Goal: Task Accomplishment & Management: Complete application form

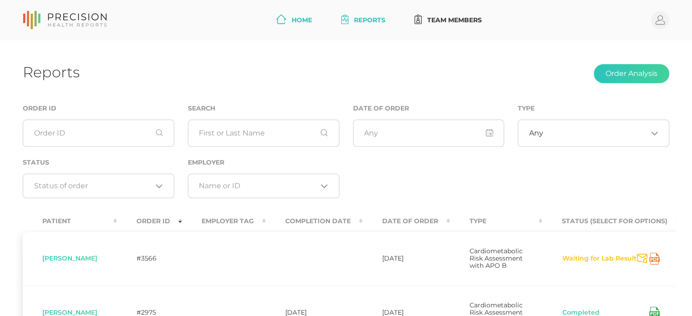
click at [292, 24] on link "Home" at bounding box center [293, 20] width 43 height 17
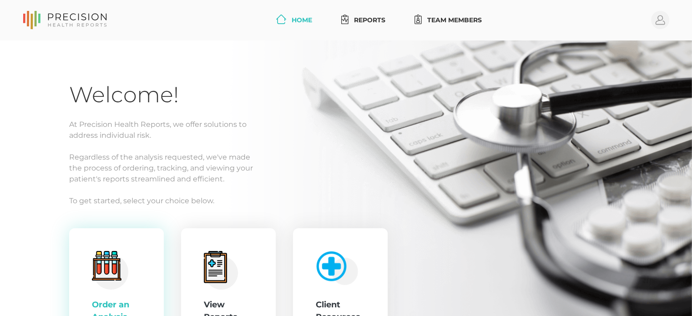
click at [129, 265] on div ".cls-4{fill:#f3f3f3}.cls-5{fill:#e4e4e4}.cls-6{fill:#bbf7ff}.cls-7{fill:#8bf0ff…" at bounding box center [116, 290] width 49 height 78
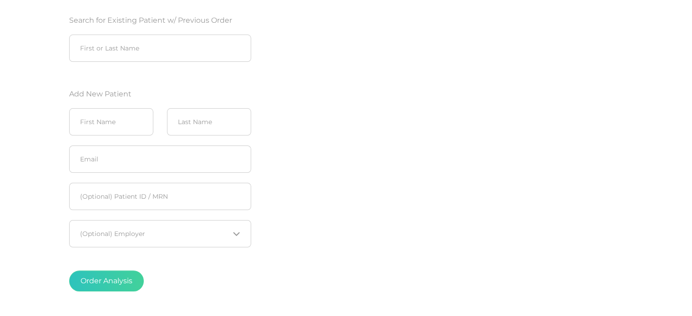
scroll to position [136, 0]
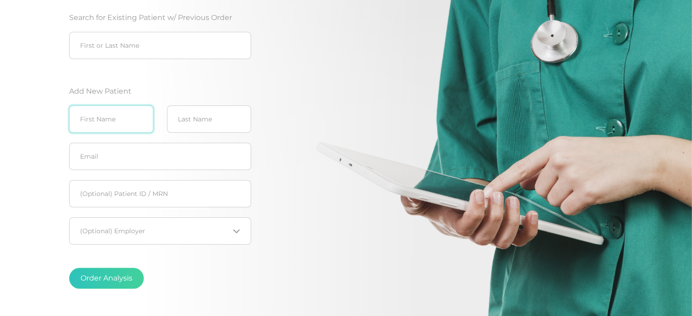
click at [121, 124] on input "text" at bounding box center [111, 119] width 84 height 27
type input "[PERSON_NAME]"
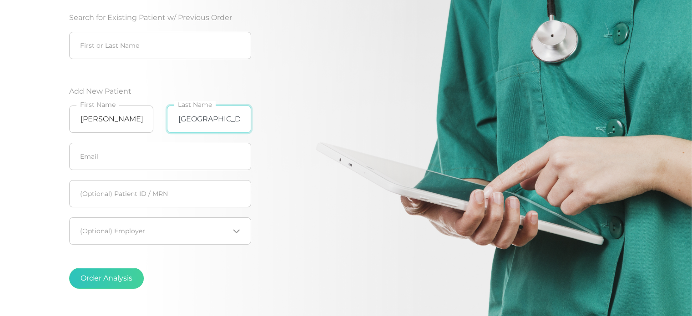
type input "[GEOGRAPHIC_DATA]"
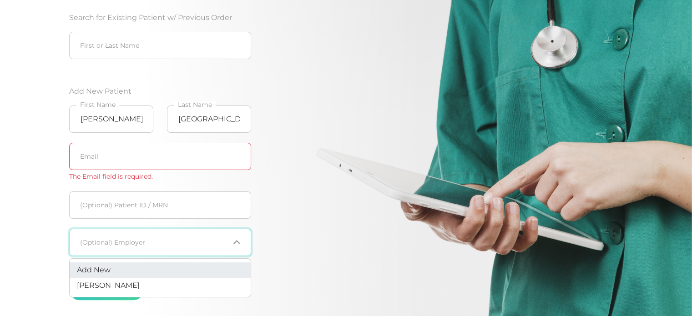
click at [156, 227] on fieldset "Loading... (Optional) Employer" at bounding box center [160, 242] width 182 height 37
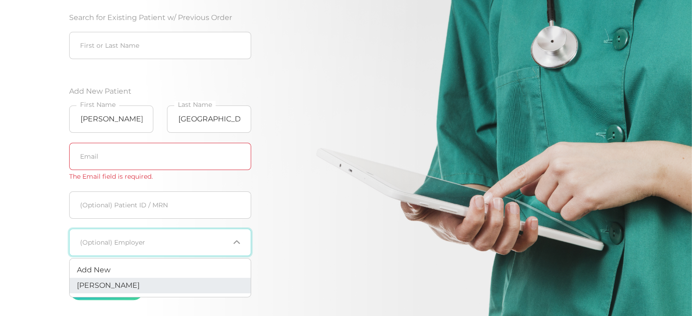
click at [140, 291] on li "[PERSON_NAME]" at bounding box center [160, 285] width 181 height 15
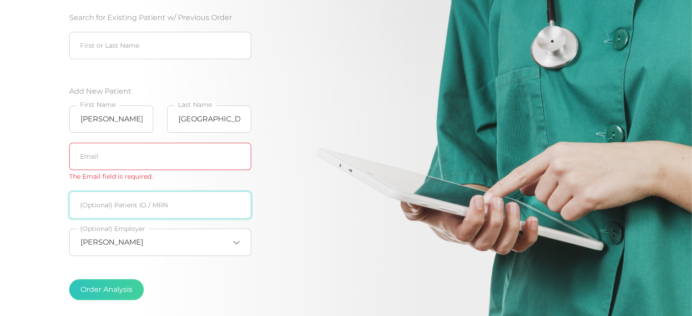
click at [171, 212] on input "text" at bounding box center [160, 204] width 182 height 27
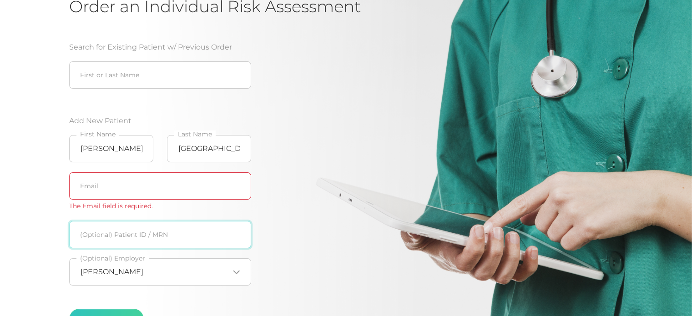
scroll to position [91, 0]
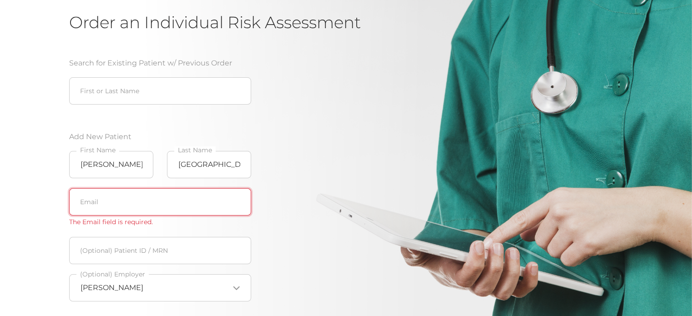
click at [116, 203] on input "text" at bounding box center [160, 201] width 182 height 27
paste input "[EMAIL_ADDRESS][DOMAIN_NAME]"
type input "[EMAIL_ADDRESS][DOMAIN_NAME]"
click at [316, 142] on div "Search for Existing Patient w/ Previous Order First or Last Name Add New Patien…" at bounding box center [214, 205] width 291 height 317
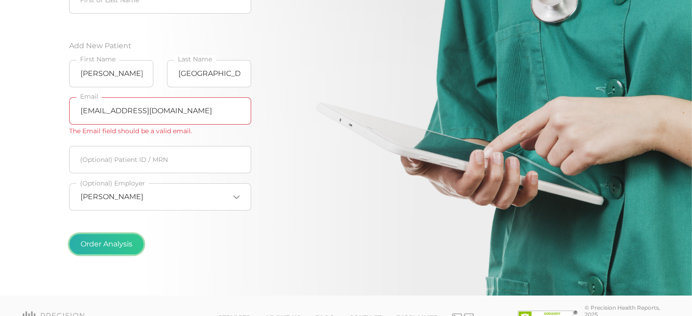
click at [120, 247] on button "Order Analysis" at bounding box center [106, 244] width 75 height 21
click at [108, 246] on button "Order Analysis" at bounding box center [106, 244] width 75 height 21
click at [104, 248] on button "Order Analysis" at bounding box center [106, 244] width 75 height 21
click at [280, 123] on div "Search for Existing Patient w/ Previous Order First or Last Name Add New Patien…" at bounding box center [214, 114] width 291 height 317
click at [107, 246] on button "Order Analysis" at bounding box center [106, 244] width 75 height 21
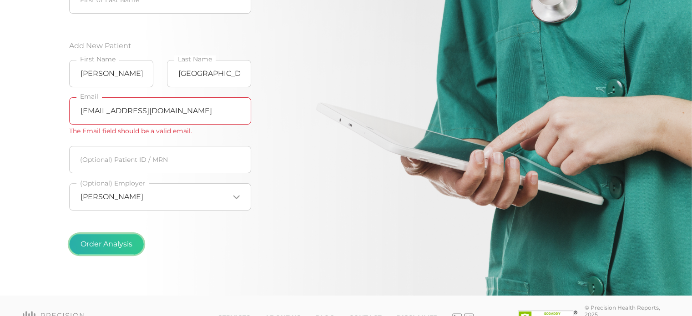
click at [107, 246] on button "Order Analysis" at bounding box center [106, 244] width 75 height 21
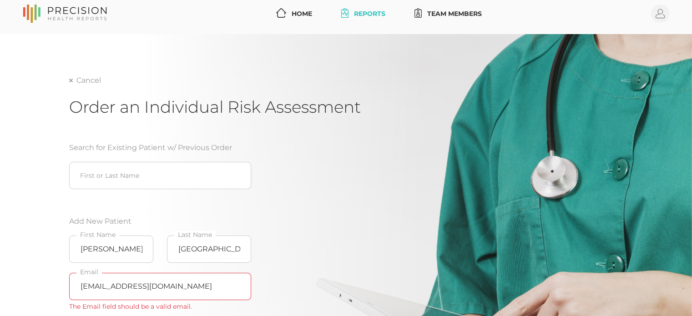
scroll to position [0, 0]
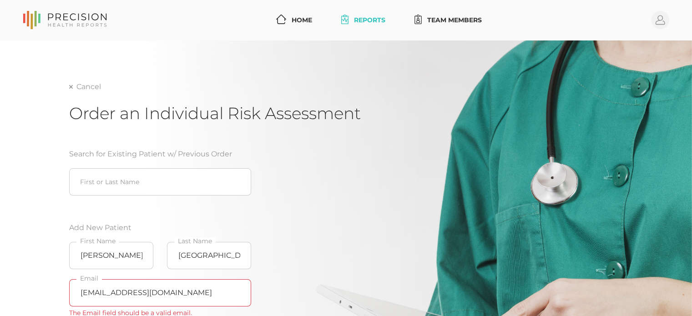
click at [364, 17] on link "Reports" at bounding box center [362, 20] width 51 height 17
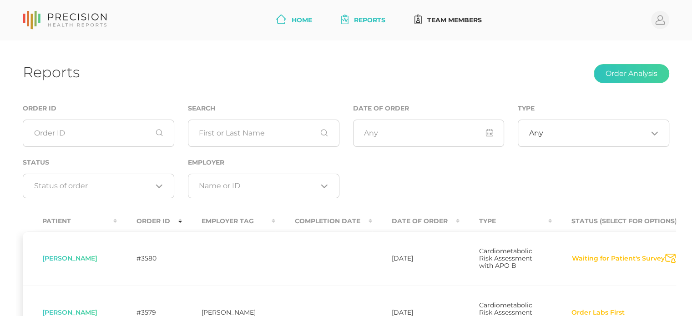
click at [288, 21] on link "Home" at bounding box center [293, 20] width 43 height 17
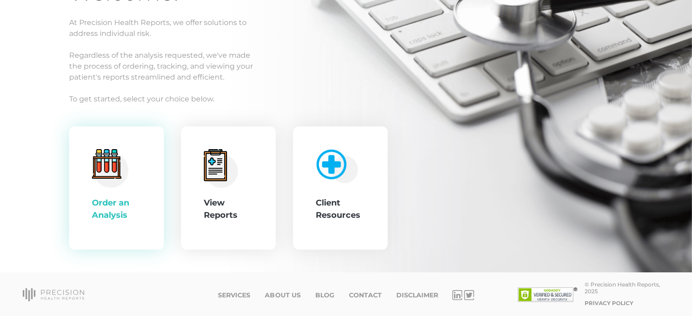
scroll to position [102, 0]
click at [131, 194] on div ".cls-4{fill:#f3f3f3}.cls-5{fill:#e4e4e4}.cls-6{fill:#bbf7ff}.cls-7{fill:#8bf0ff…" at bounding box center [116, 188] width 49 height 78
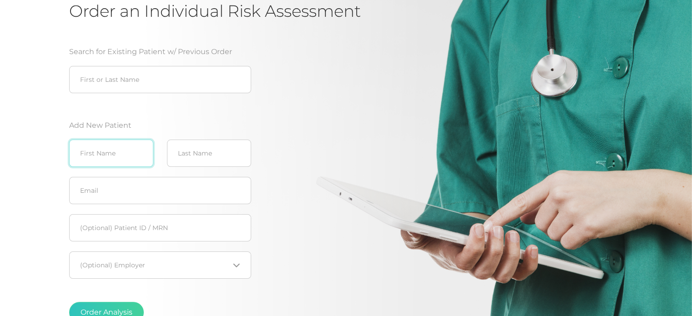
click at [133, 159] on input "text" at bounding box center [111, 153] width 84 height 27
type input "[PERSON_NAME]"
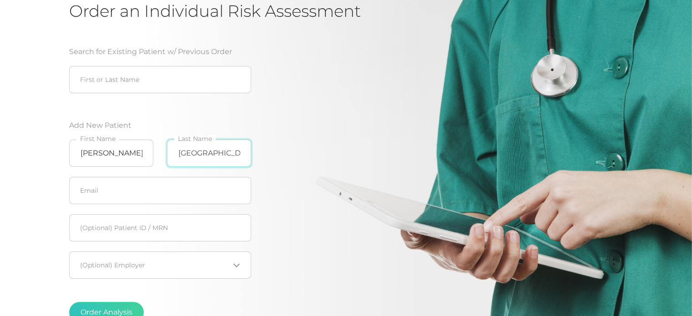
type input "[GEOGRAPHIC_DATA]"
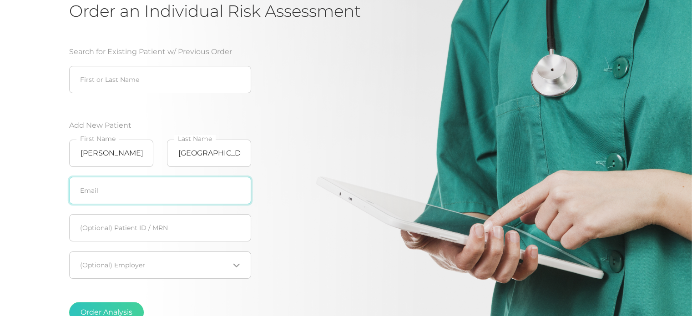
paste input "[EMAIL_ADDRESS][DOMAIN_NAME]"
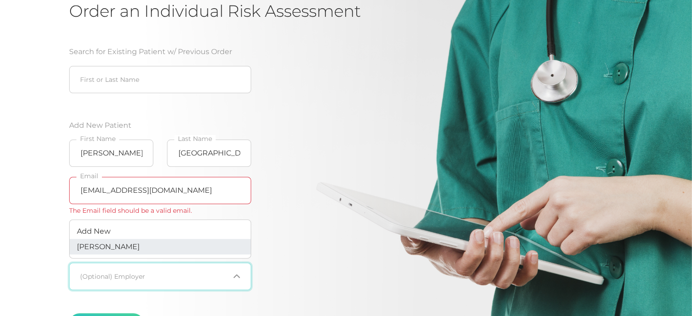
click at [117, 248] on span "[PERSON_NAME]" at bounding box center [108, 246] width 63 height 9
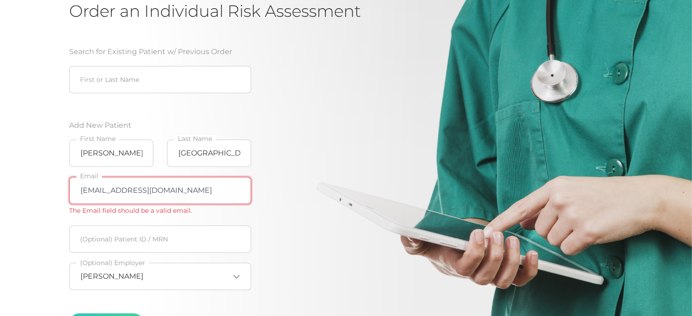
click at [84, 190] on input "[EMAIL_ADDRESS][DOMAIN_NAME]" at bounding box center [160, 190] width 182 height 27
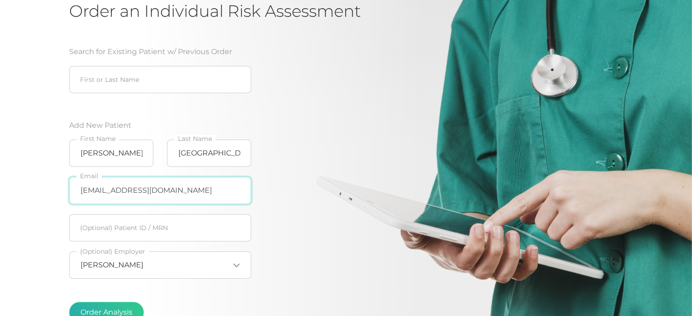
type input "[EMAIL_ADDRESS][DOMAIN_NAME]"
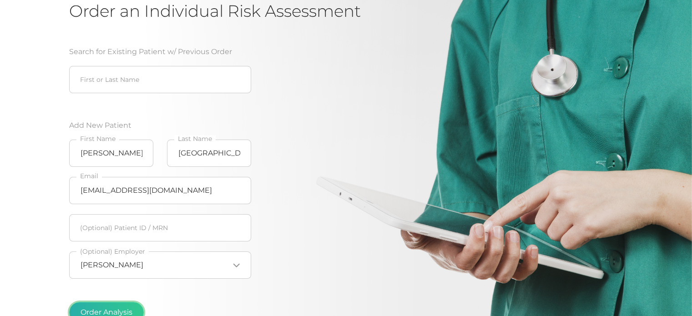
click at [112, 311] on button "Order Analysis" at bounding box center [106, 312] width 75 height 21
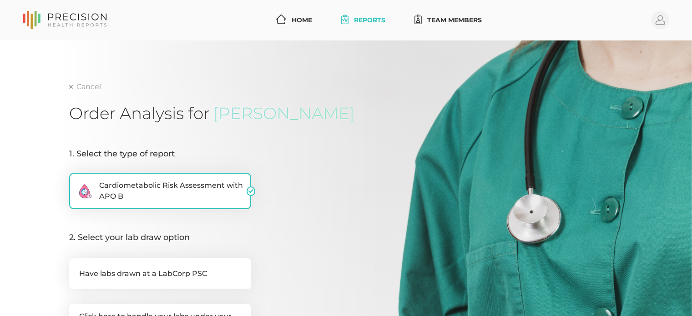
scroll to position [227, 0]
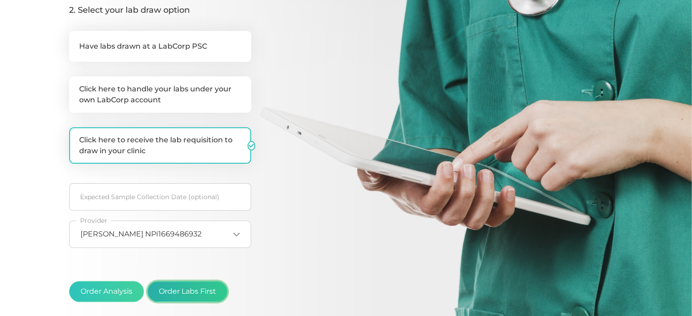
click at [191, 292] on button "Order Labs First" at bounding box center [187, 291] width 80 height 21
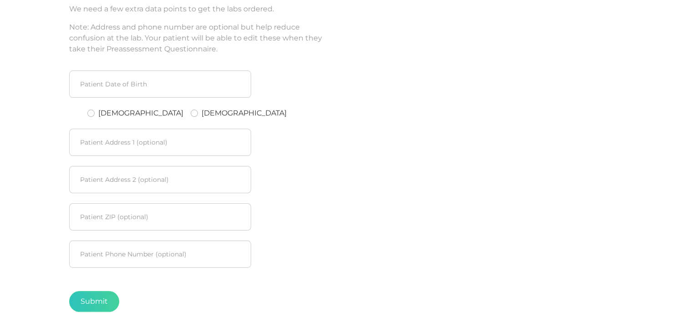
scroll to position [78, 0]
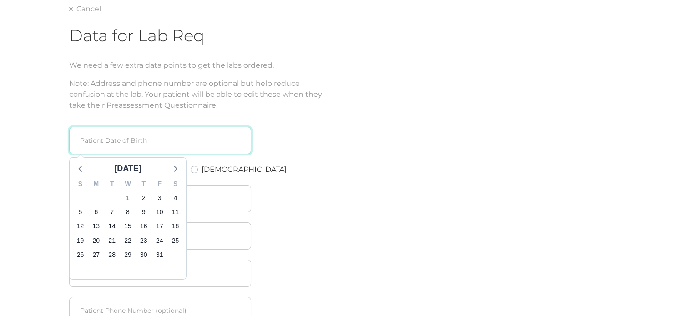
click at [189, 139] on input at bounding box center [160, 140] width 182 height 27
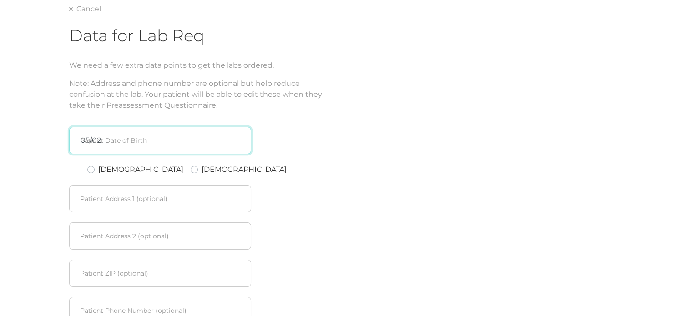
type input "05/02/"
click at [138, 145] on input "[DATE]" at bounding box center [160, 140] width 182 height 27
type input "[DATE]"
click at [98, 171] on label "[DEMOGRAPHIC_DATA]" at bounding box center [140, 169] width 85 height 11
click at [94, 171] on input "[DEMOGRAPHIC_DATA]" at bounding box center [90, 168] width 7 height 9
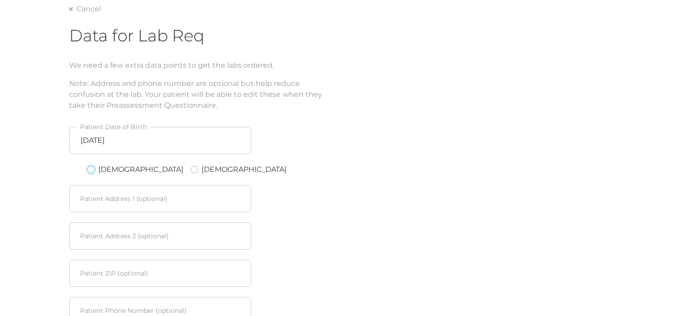
radio input "true"
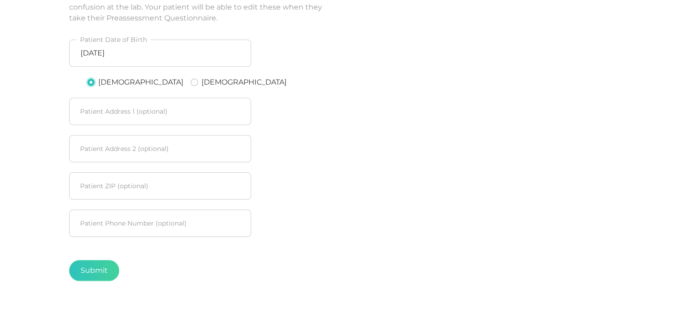
scroll to position [169, 0]
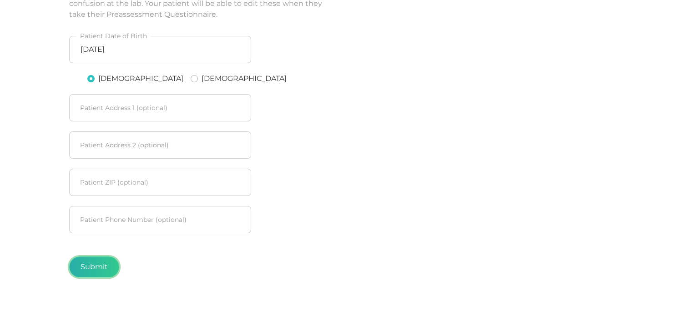
click at [85, 267] on button "Submit" at bounding box center [94, 266] width 50 height 21
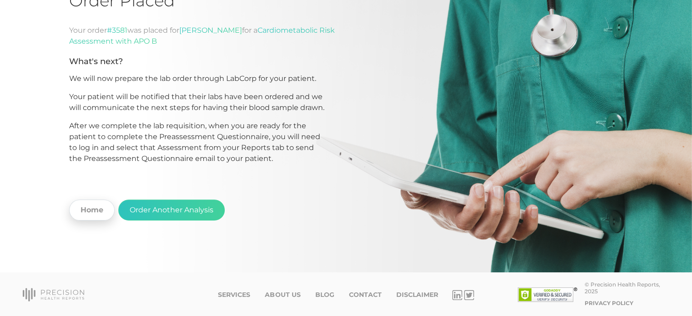
click at [89, 206] on link "Home" at bounding box center [91, 210] width 45 height 21
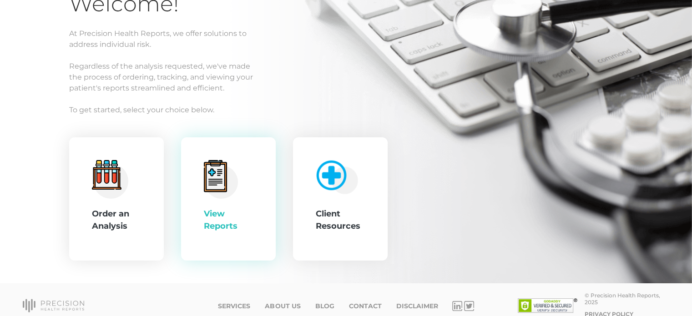
click at [248, 186] on div "View Reports" at bounding box center [228, 199] width 49 height 78
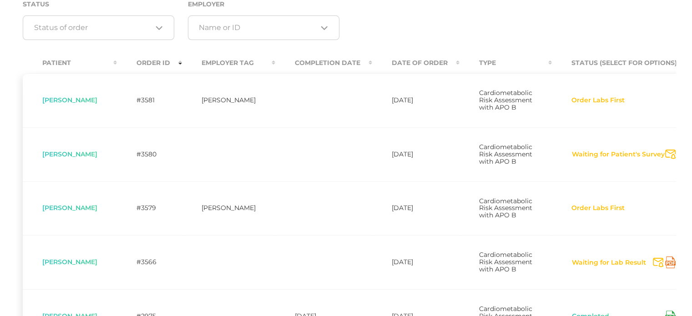
scroll to position [136, 0]
